Goal: Transaction & Acquisition: Purchase product/service

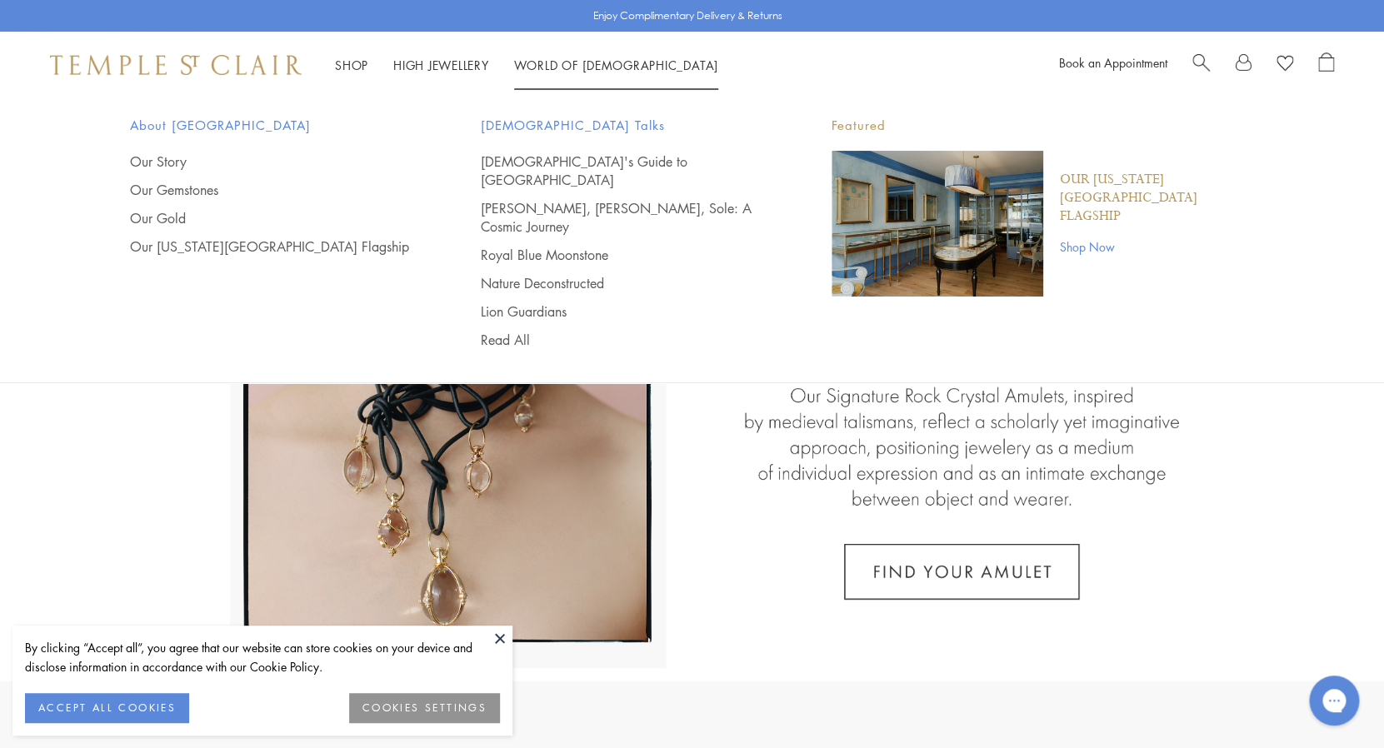
click at [1197, 61] on span "Search" at bounding box center [1200, 60] width 17 height 17
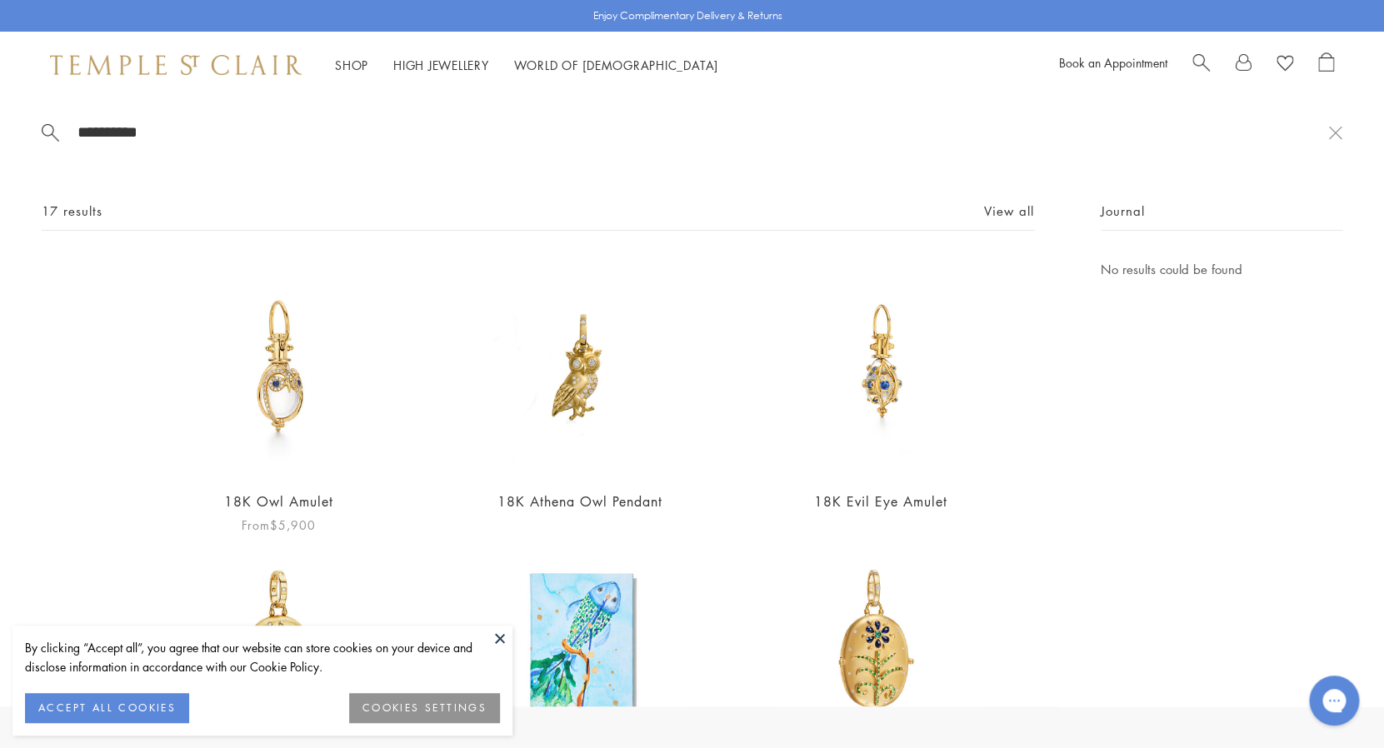
type input "**********"
click at [292, 407] on img at bounding box center [278, 367] width 217 height 217
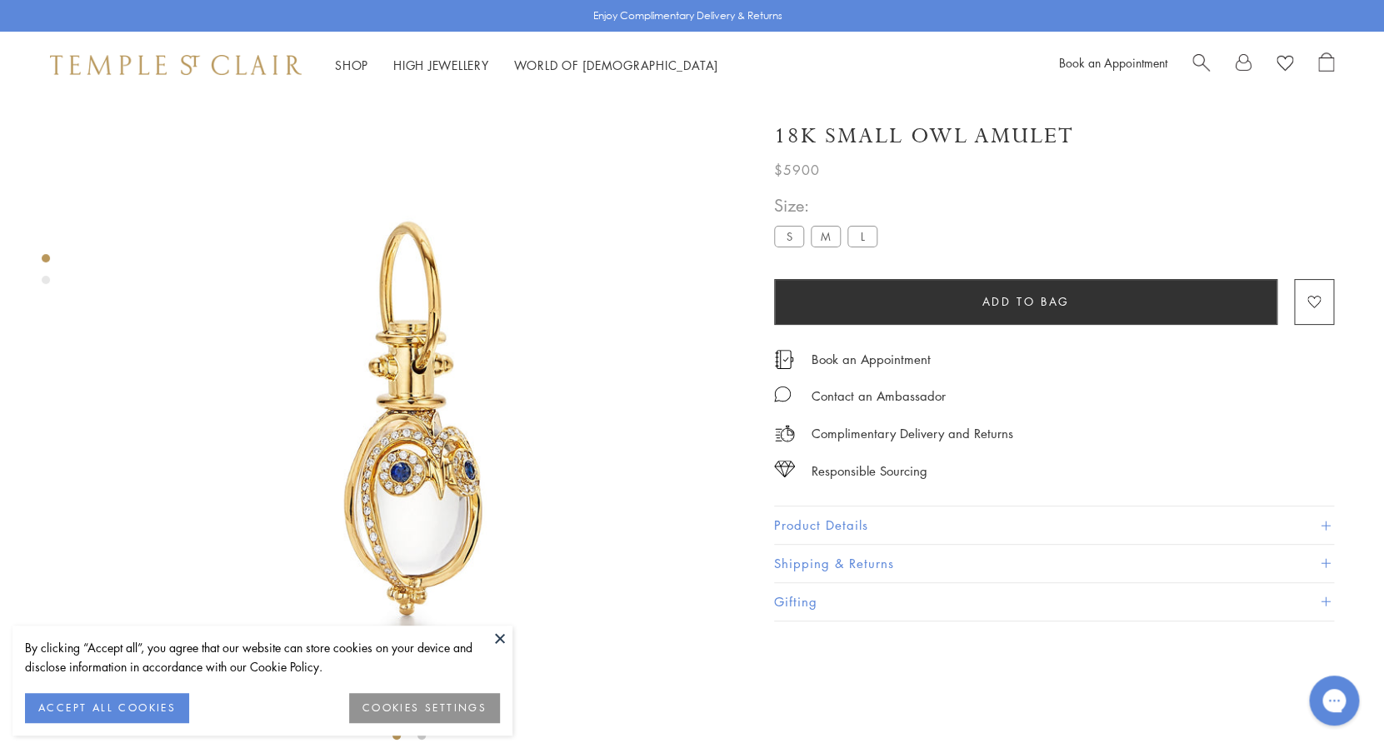
scroll to position [0, 1]
click at [822, 240] on label "M" at bounding box center [825, 236] width 30 height 21
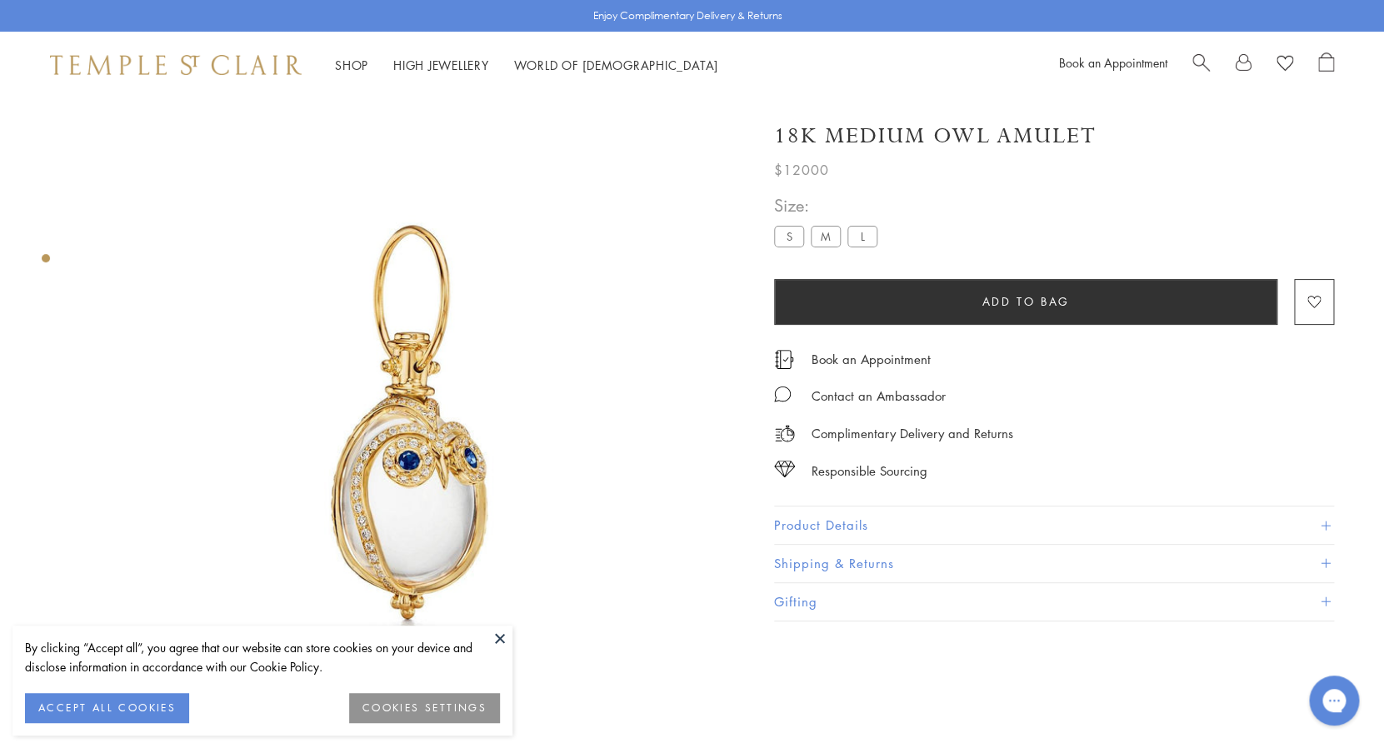
click at [793, 242] on label "S" at bounding box center [789, 236] width 30 height 21
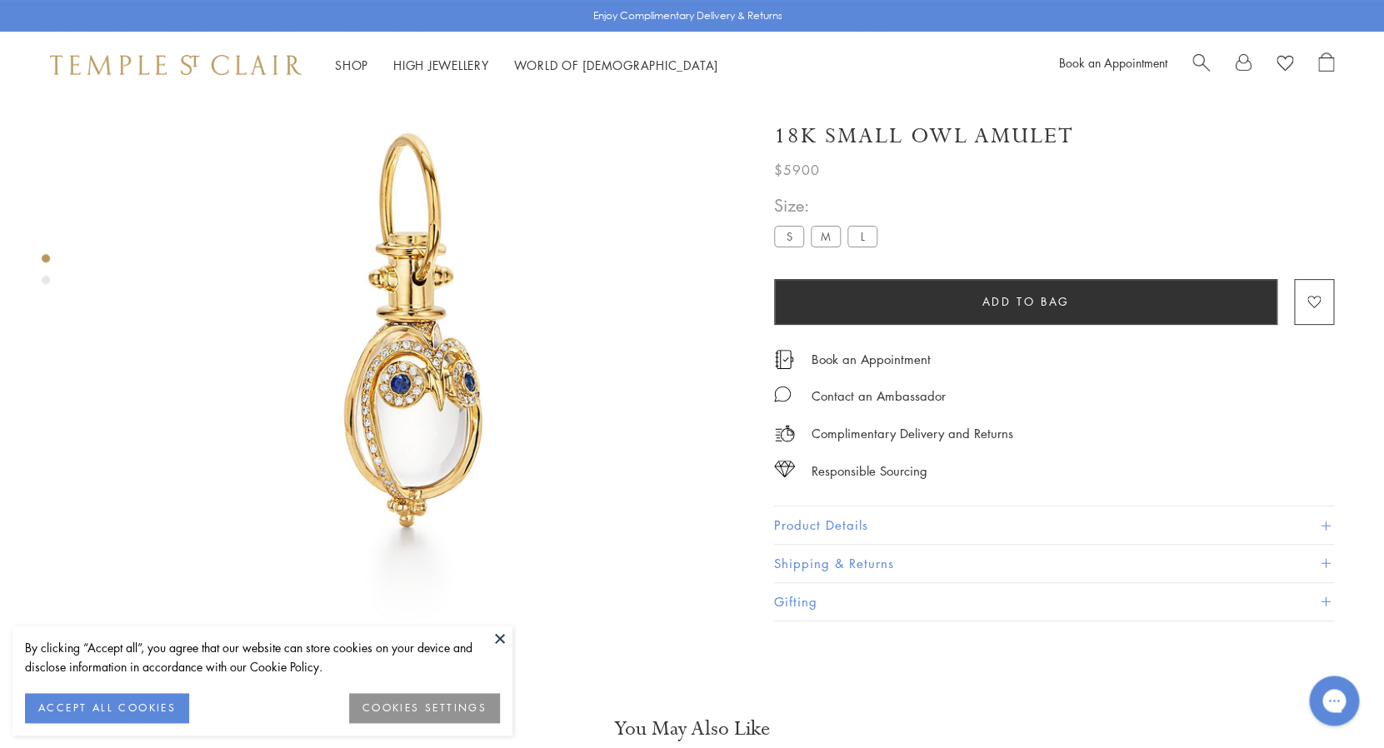
click at [826, 238] on label "M" at bounding box center [826, 236] width 30 height 21
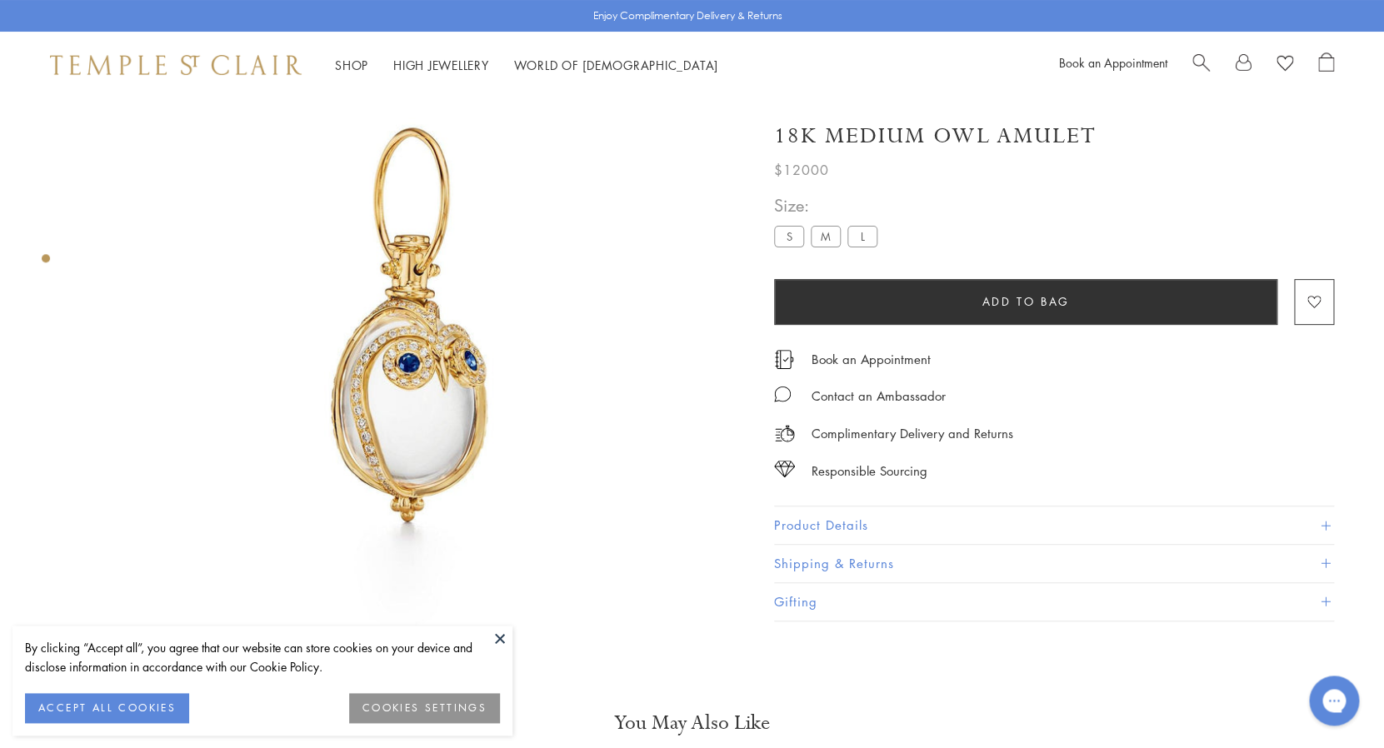
scroll to position [98, 0]
click at [860, 235] on label "L" at bounding box center [862, 236] width 30 height 21
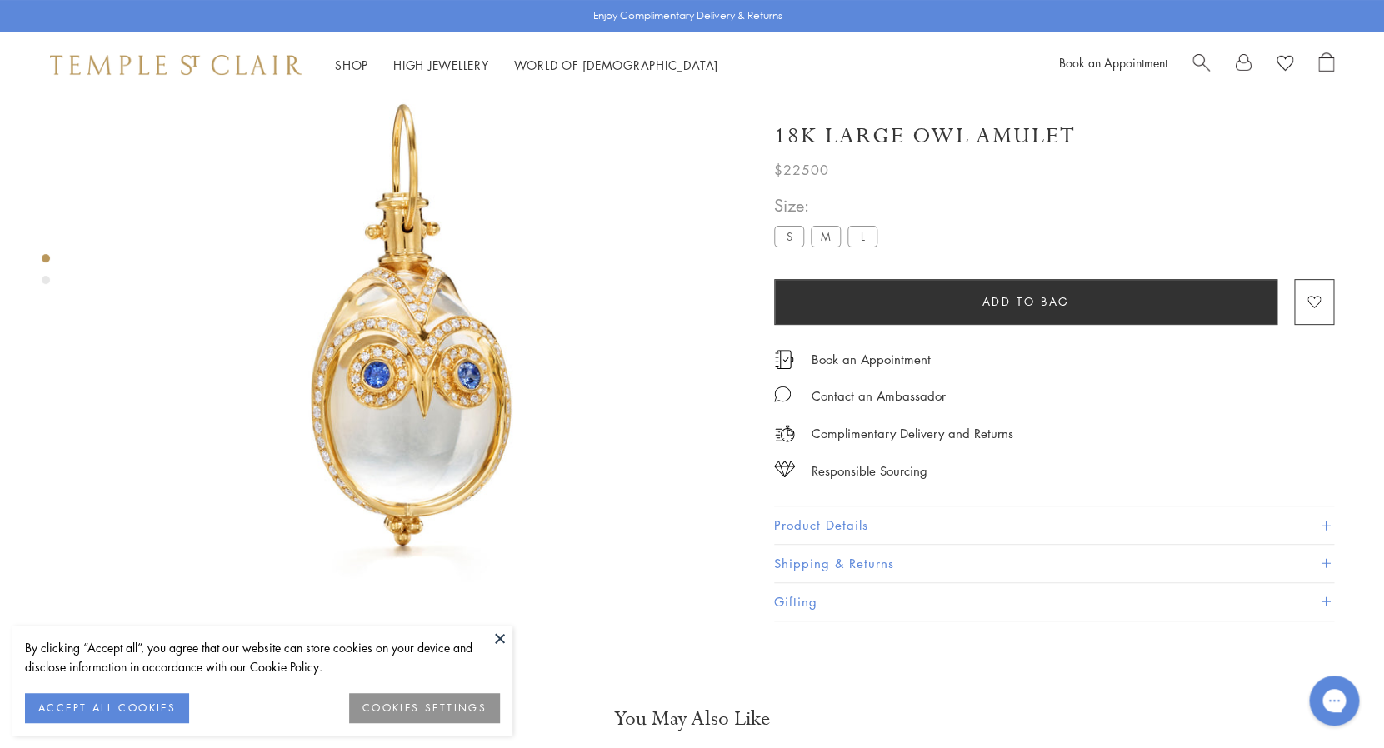
click at [803, 168] on span "$22500" at bounding box center [801, 170] width 55 height 22
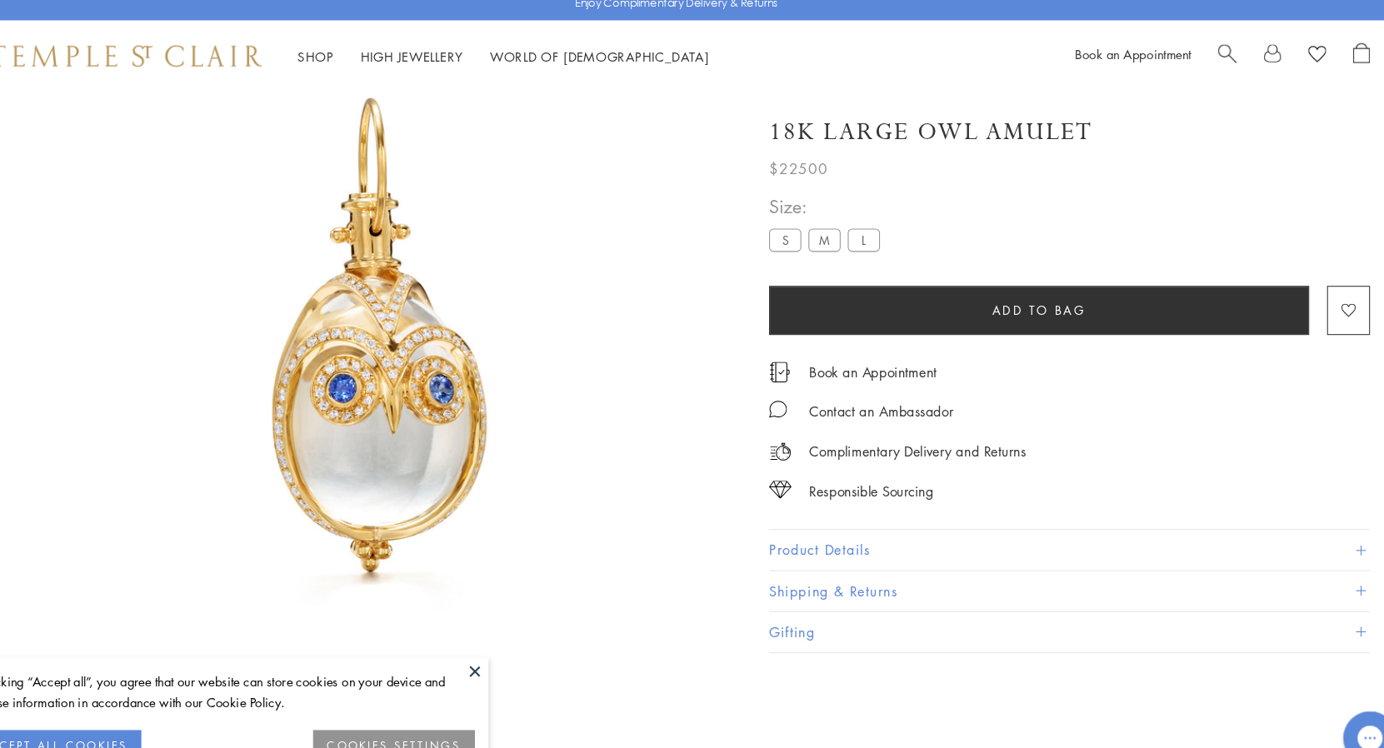
click at [894, 183] on div "18K Large Owl Amulet $22500 According to Greek mythology, the owl is a symbol o…" at bounding box center [1054, 363] width 560 height 517
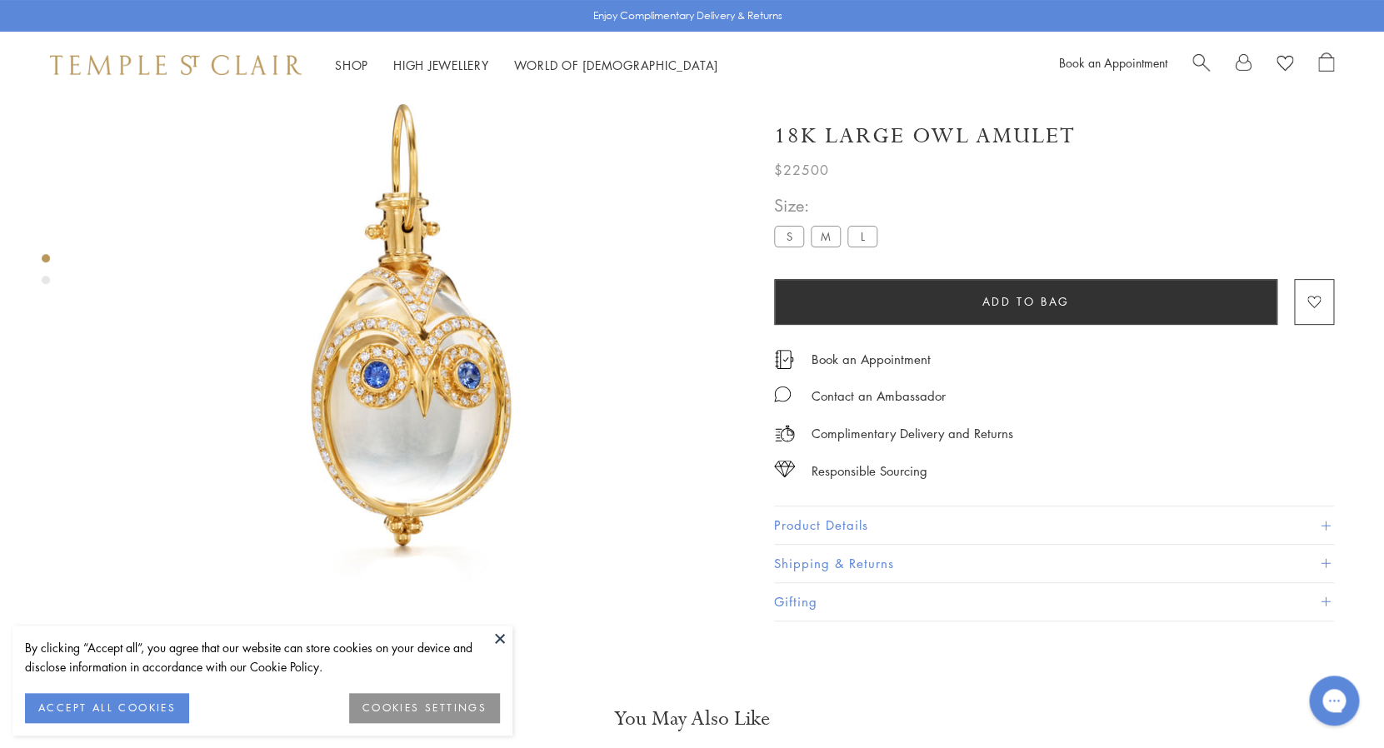
click at [832, 237] on label "M" at bounding box center [826, 236] width 30 height 21
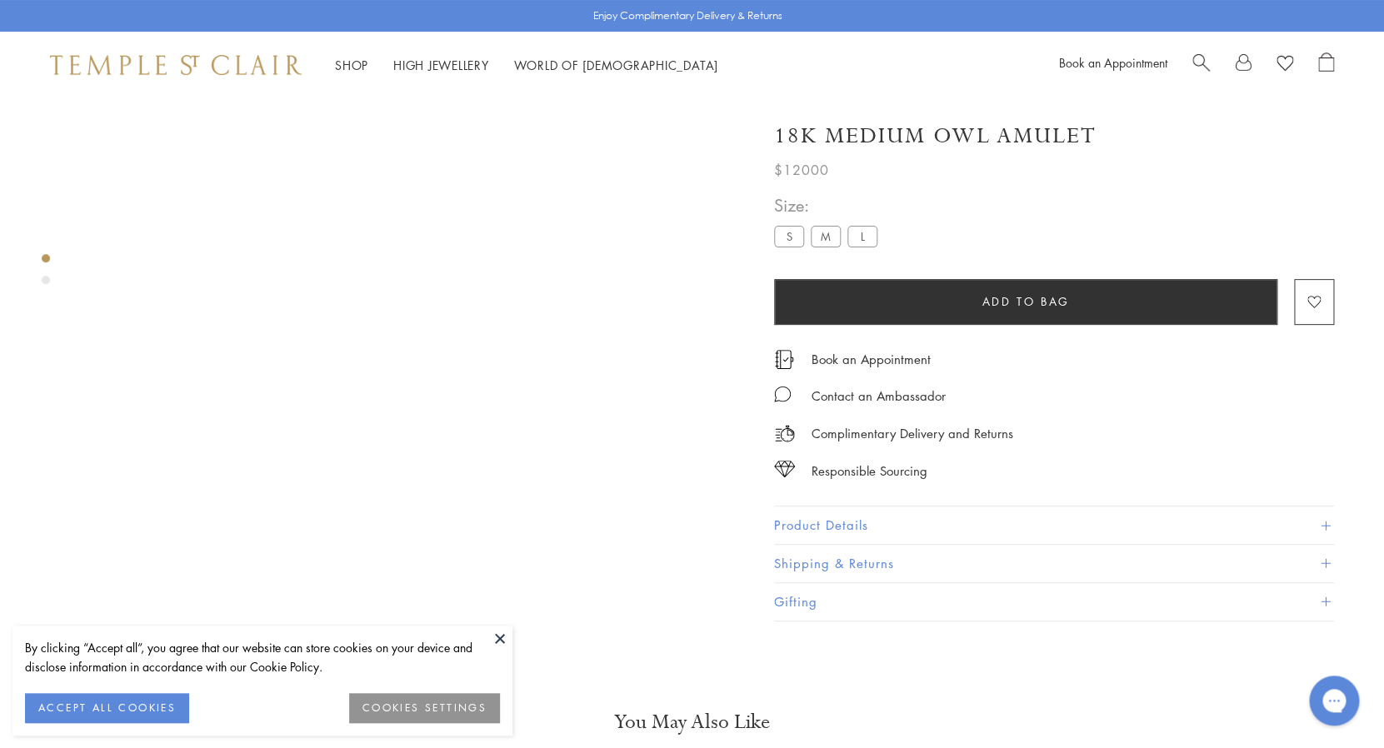
scroll to position [98, 0]
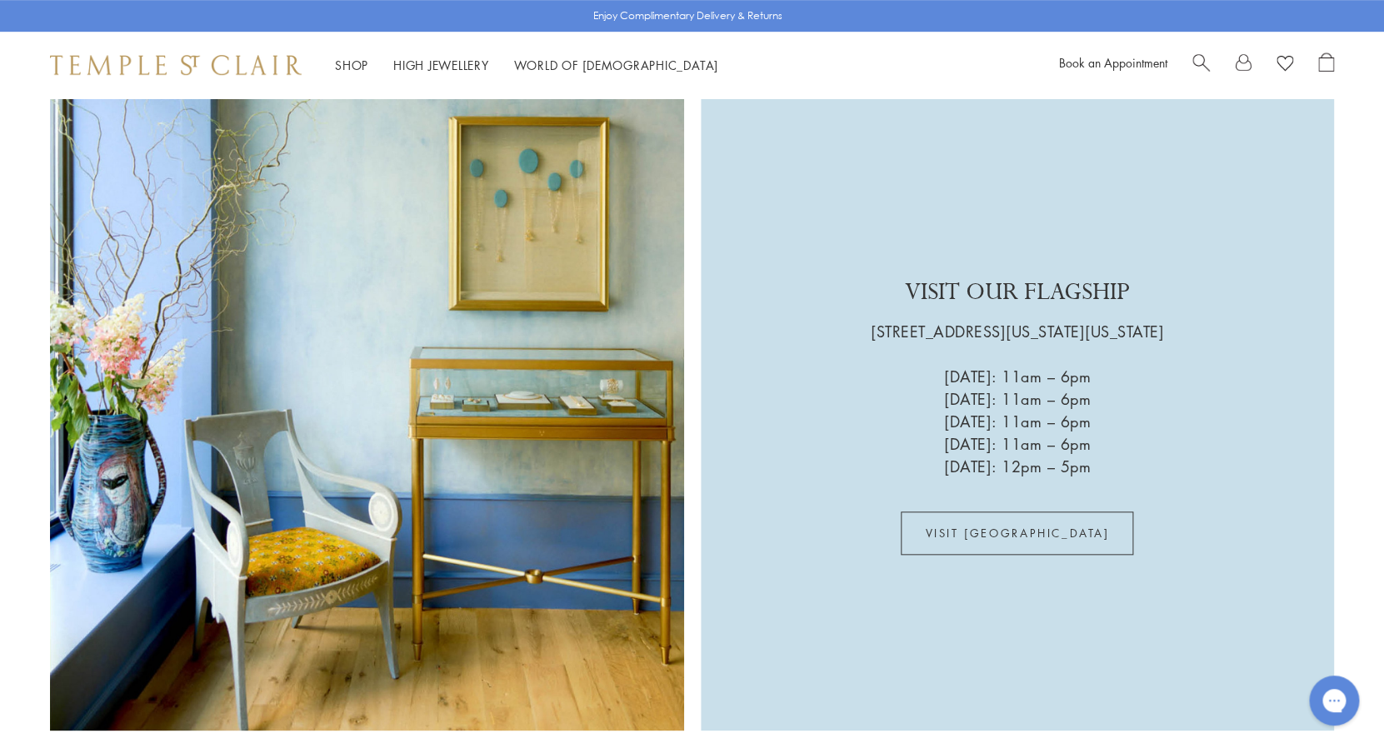
scroll to position [3195, 0]
